Goal: Information Seeking & Learning: Check status

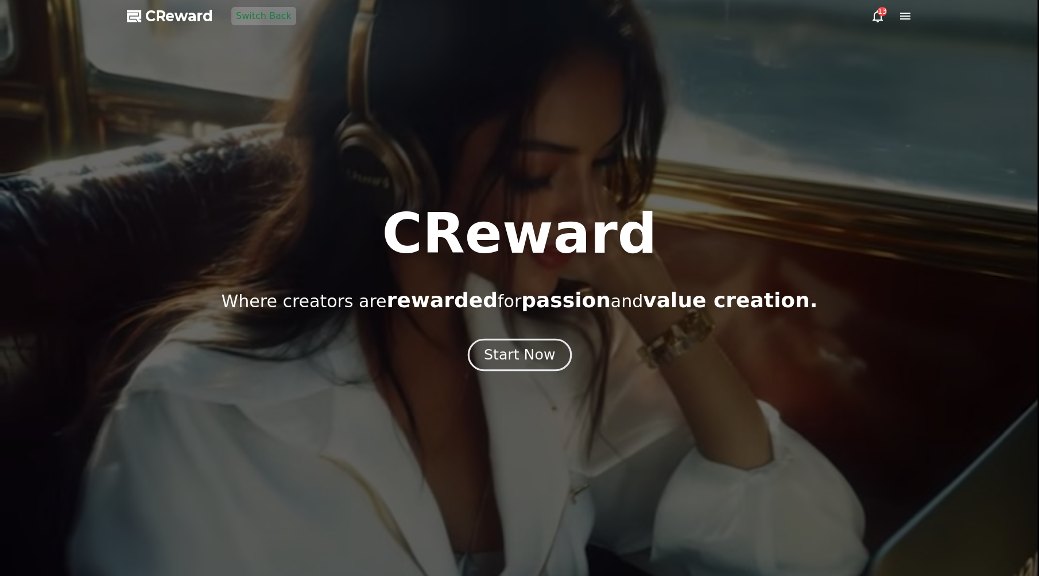
click at [516, 351] on div "Start Now" at bounding box center [519, 355] width 71 height 20
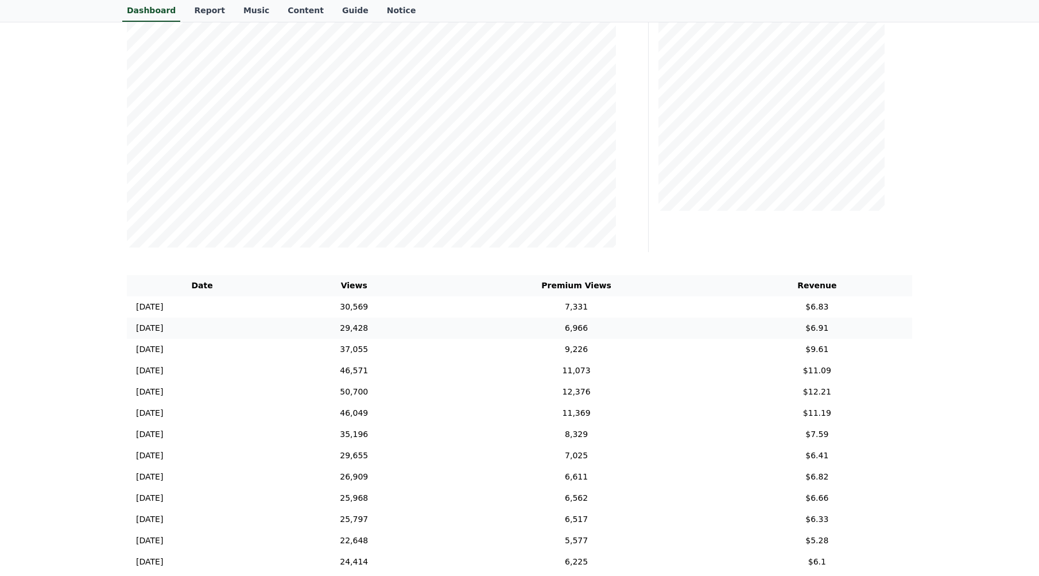
scroll to position [287, 0]
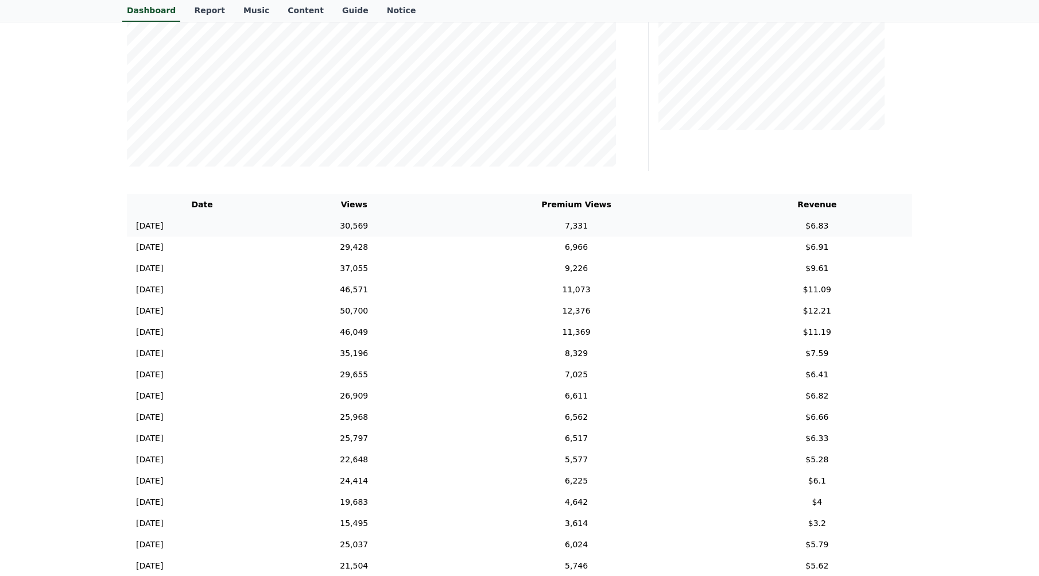
click at [482, 226] on td "7,331" at bounding box center [575, 225] width 291 height 21
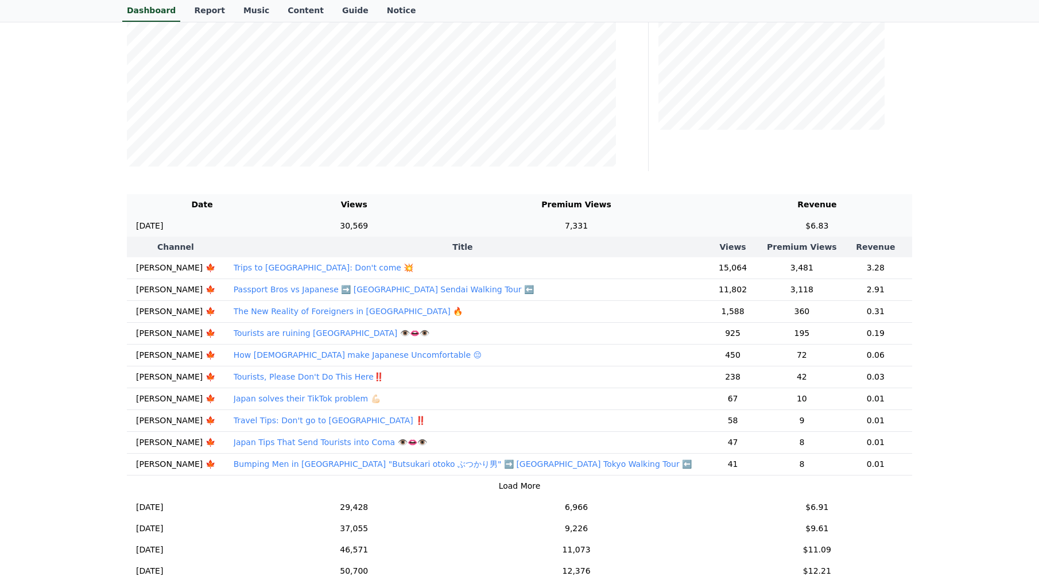
click at [482, 226] on td "7,331" at bounding box center [575, 225] width 291 height 21
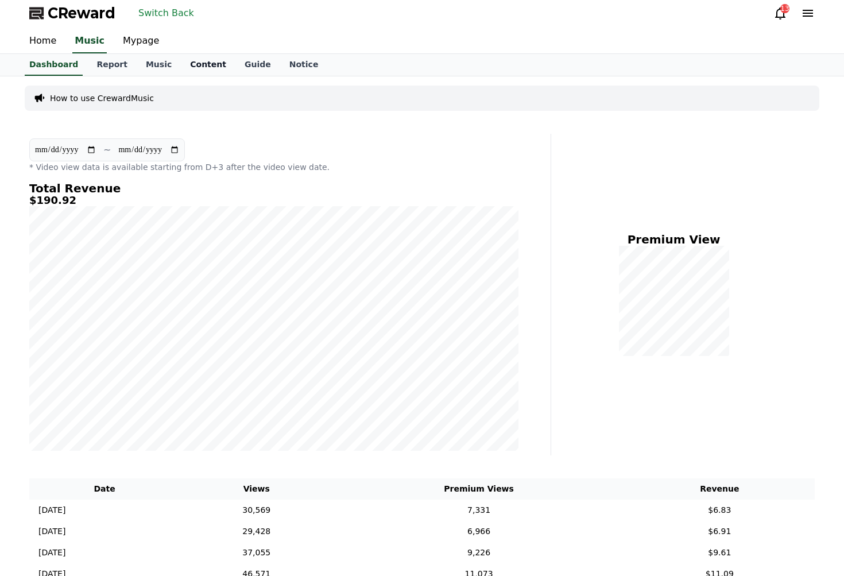
scroll to position [0, 0]
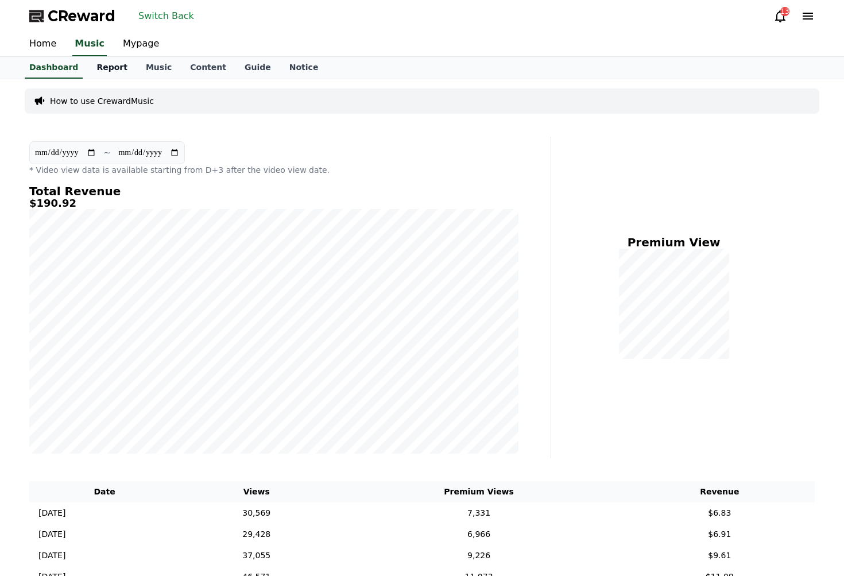
click at [111, 66] on link "Report" at bounding box center [111, 68] width 49 height 22
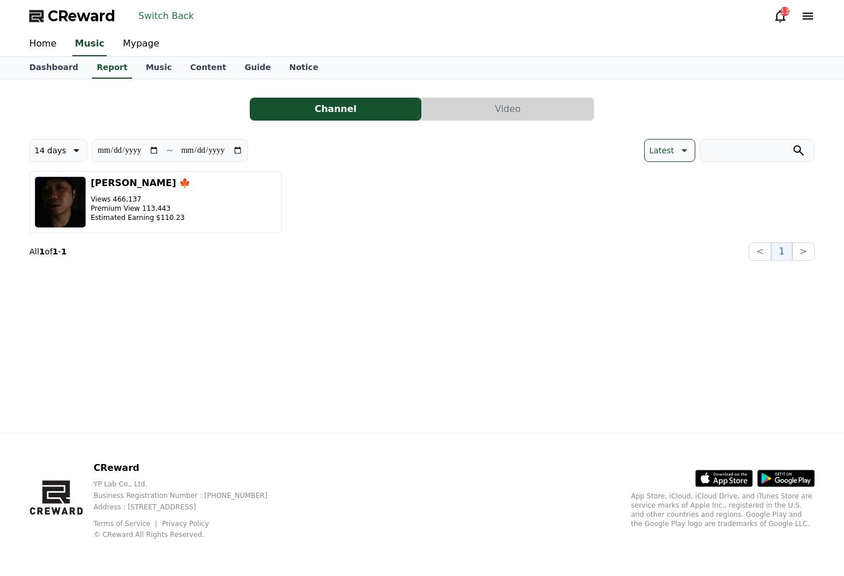
click at [498, 117] on button "Video" at bounding box center [508, 109] width 172 height 23
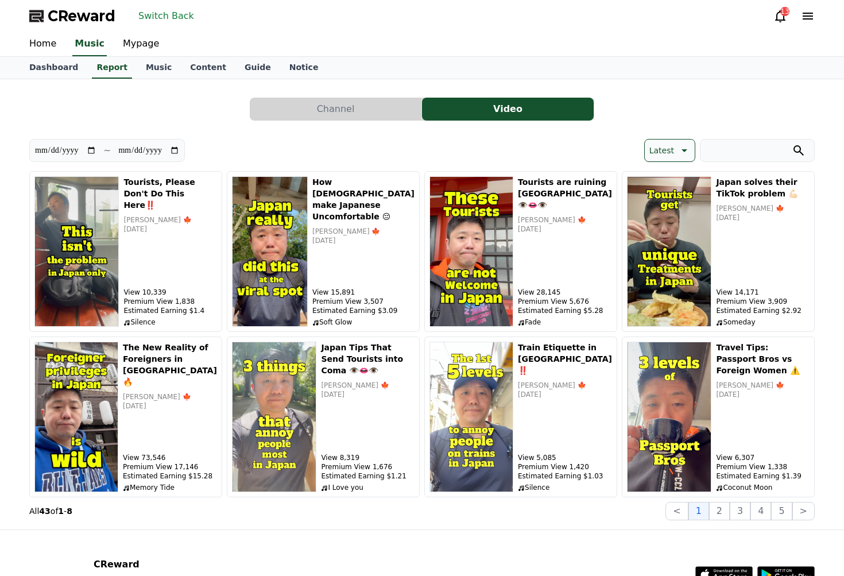
click at [676, 148] on icon at bounding box center [683, 150] width 14 height 14
click at [666, 176] on button "Latest" at bounding box center [663, 179] width 38 height 25
click at [378, 108] on button "Channel" at bounding box center [336, 109] width 172 height 23
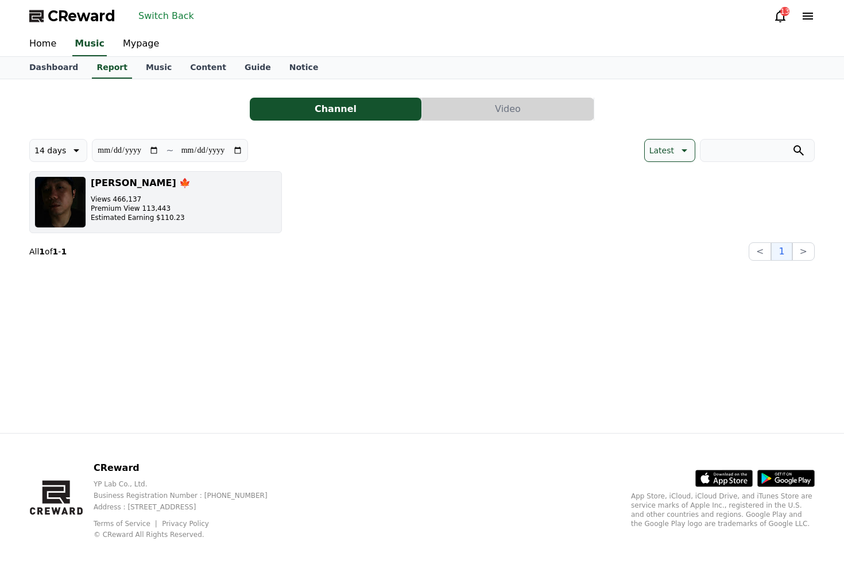
click at [193, 191] on button "[PERSON_NAME] 🍁 Views 466,137 Premium View 113,443 Estimated Earning $110.23" at bounding box center [155, 202] width 252 height 62
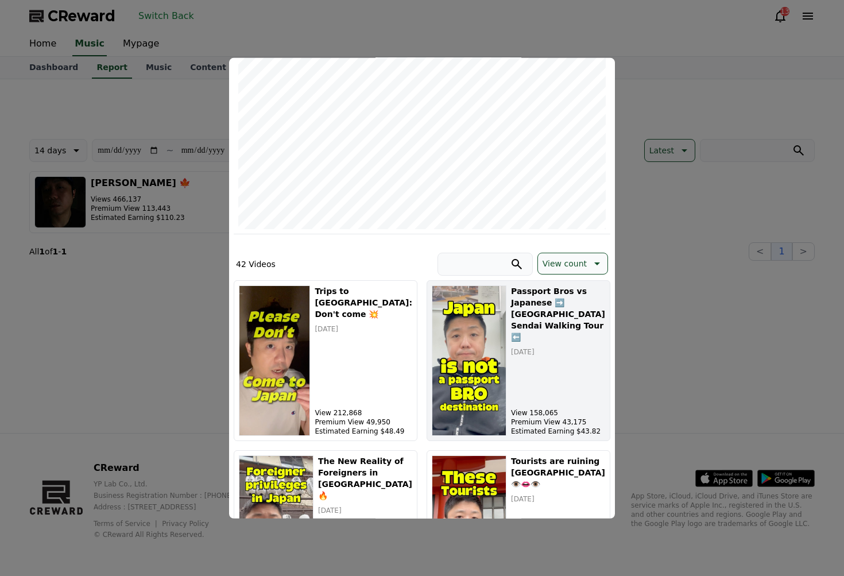
scroll to position [172, 0]
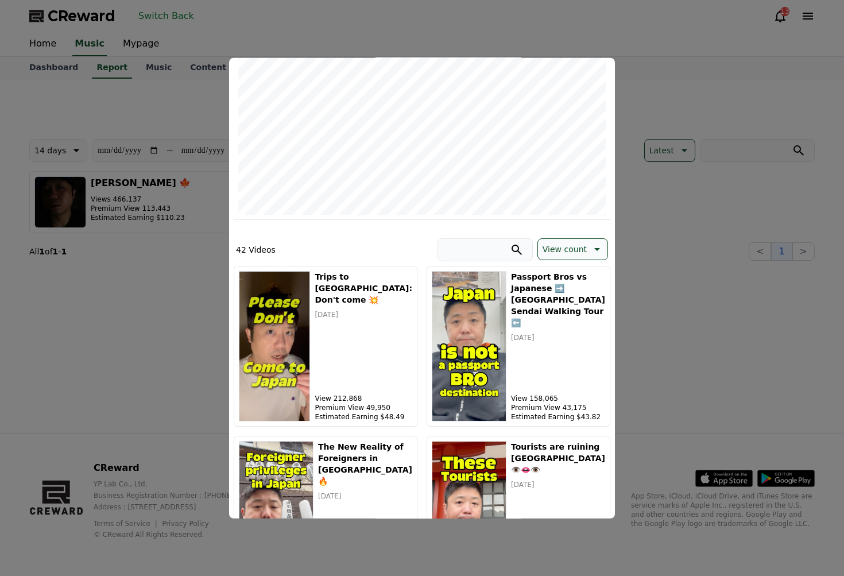
click at [570, 258] on button "View count" at bounding box center [572, 249] width 71 height 22
click at [563, 277] on button "Latest" at bounding box center [555, 278] width 34 height 25
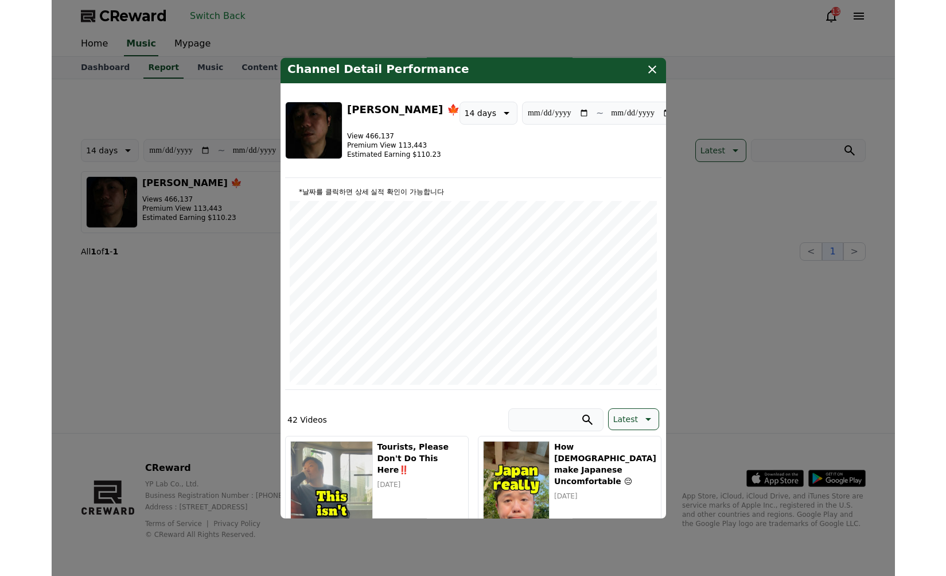
scroll to position [0, 0]
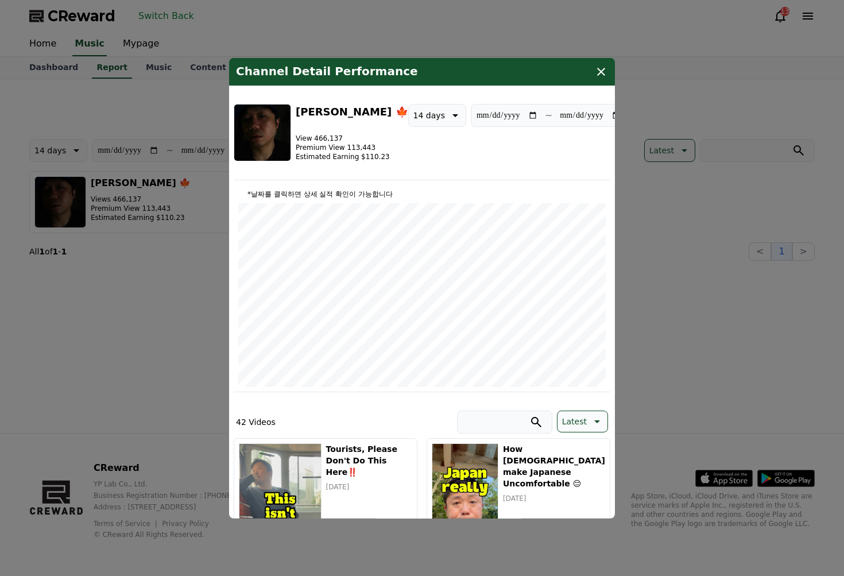
click at [601, 74] on icon "modal" at bounding box center [601, 71] width 14 height 14
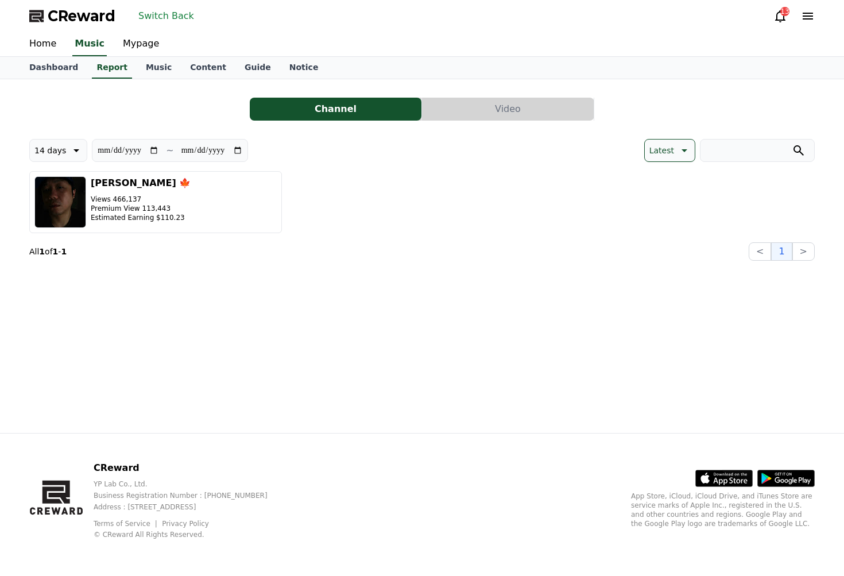
click at [480, 118] on button "Video" at bounding box center [508, 109] width 172 height 23
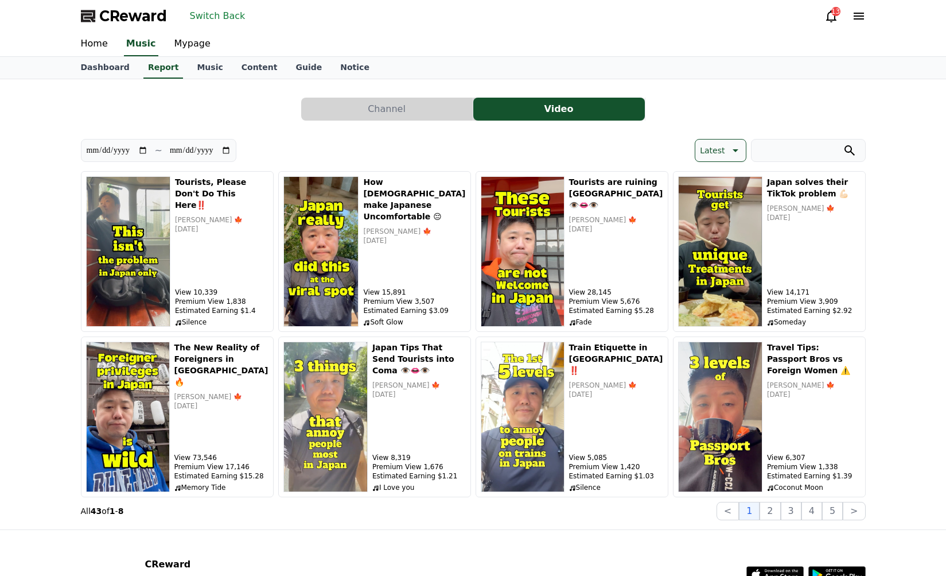
click at [227, 21] on button "Switch Back" at bounding box center [217, 16] width 65 height 18
